Goal: Task Accomplishment & Management: Complete application form

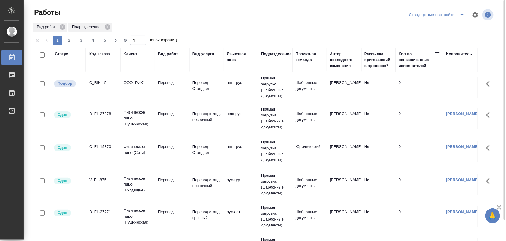
click at [108, 82] on div "C_RIK-15" at bounding box center [103, 83] width 28 height 6
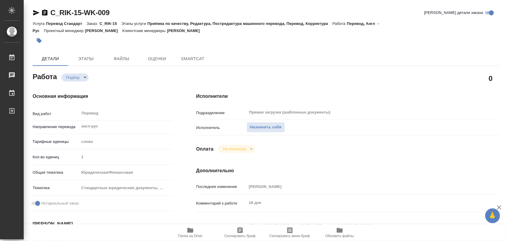
type textarea "x"
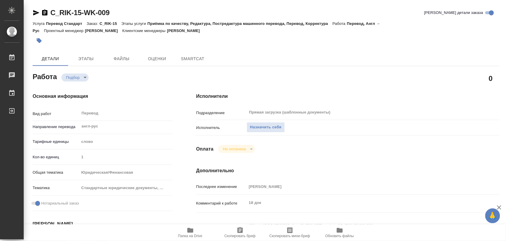
type textarea "x"
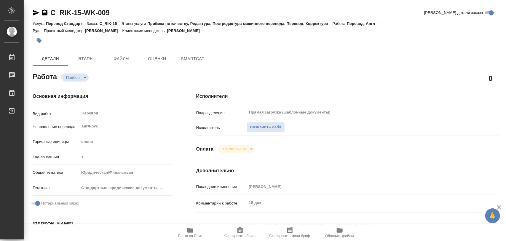
type textarea "x"
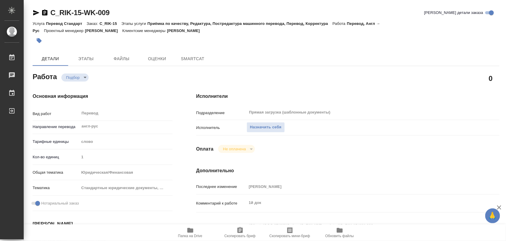
type textarea "x"
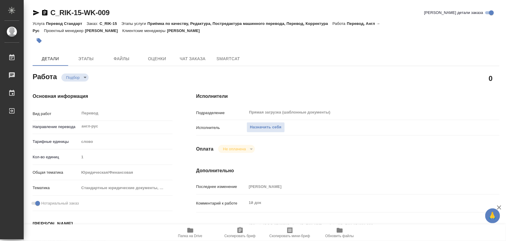
type textarea "x"
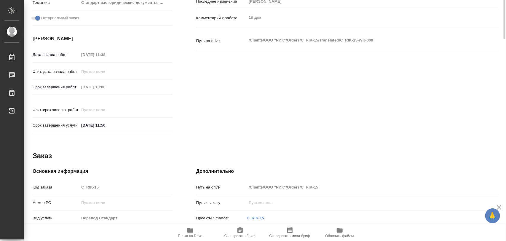
type textarea "x"
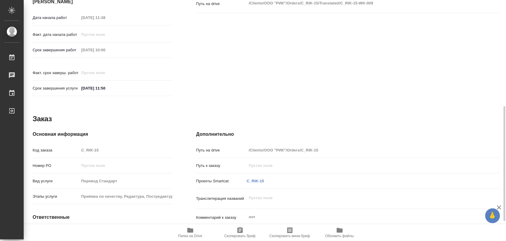
scroll to position [264, 0]
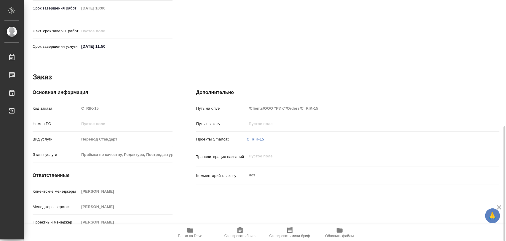
click at [187, 230] on icon "button" at bounding box center [190, 230] width 6 height 5
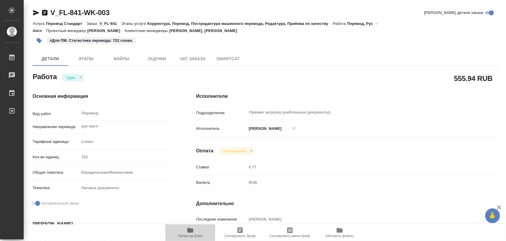
click at [189, 233] on icon "button" at bounding box center [190, 230] width 6 height 5
